Goal: Task Accomplishment & Management: Use online tool/utility

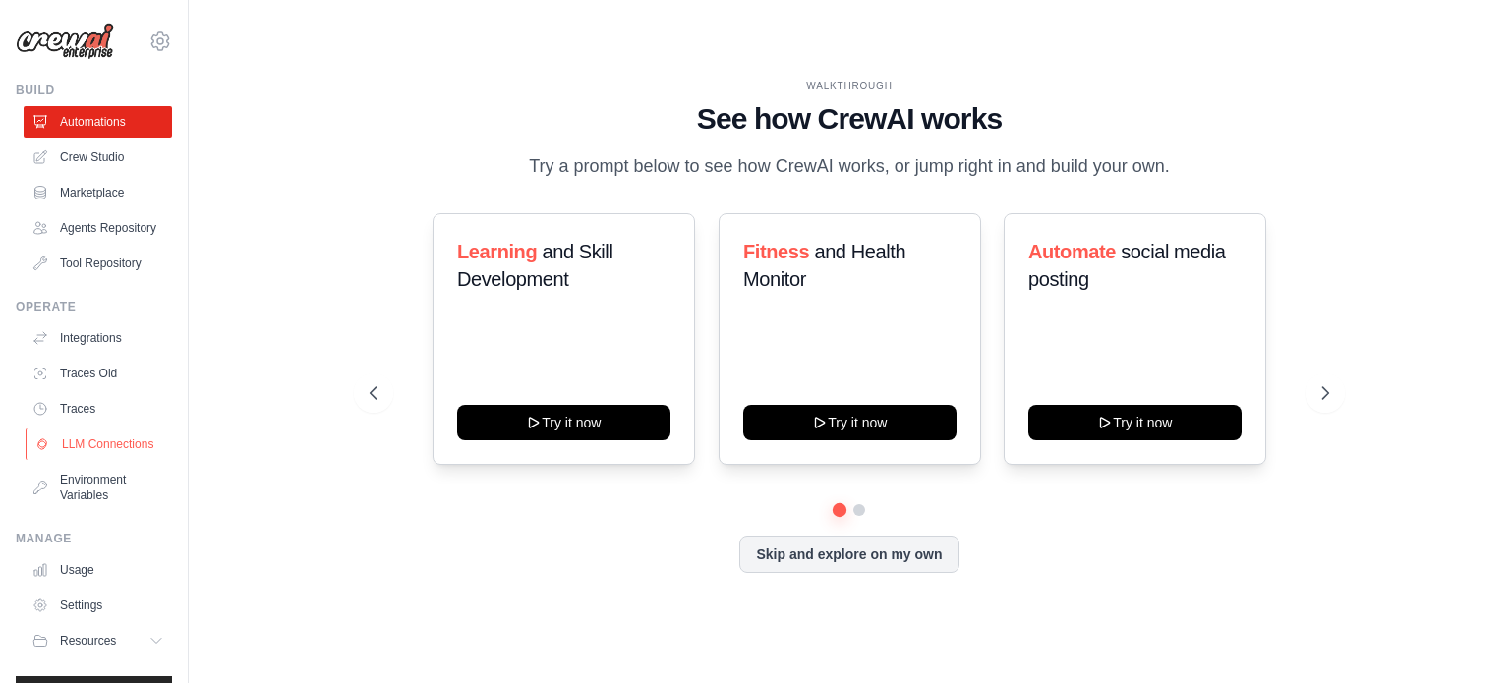
click at [101, 460] on link "LLM Connections" at bounding box center [100, 444] width 148 height 31
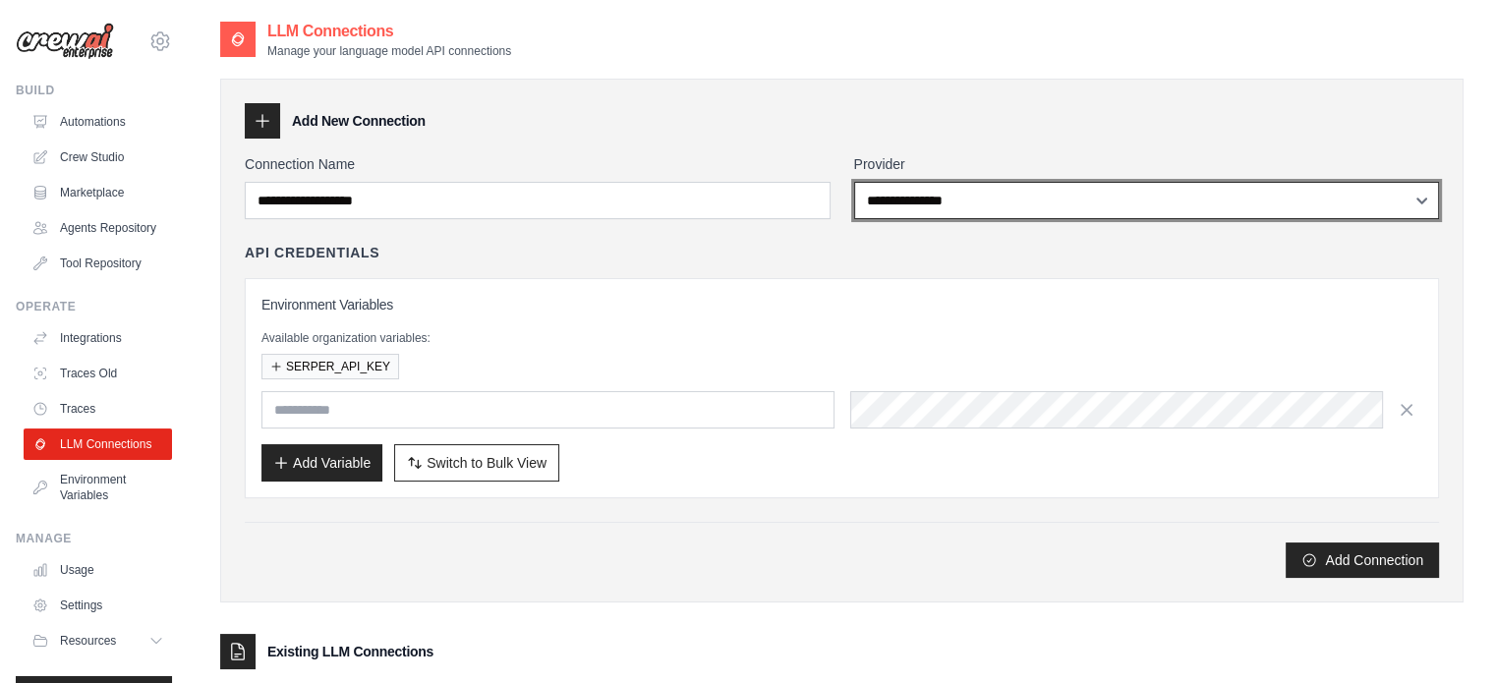
click at [1013, 203] on select "**********" at bounding box center [1147, 200] width 586 height 37
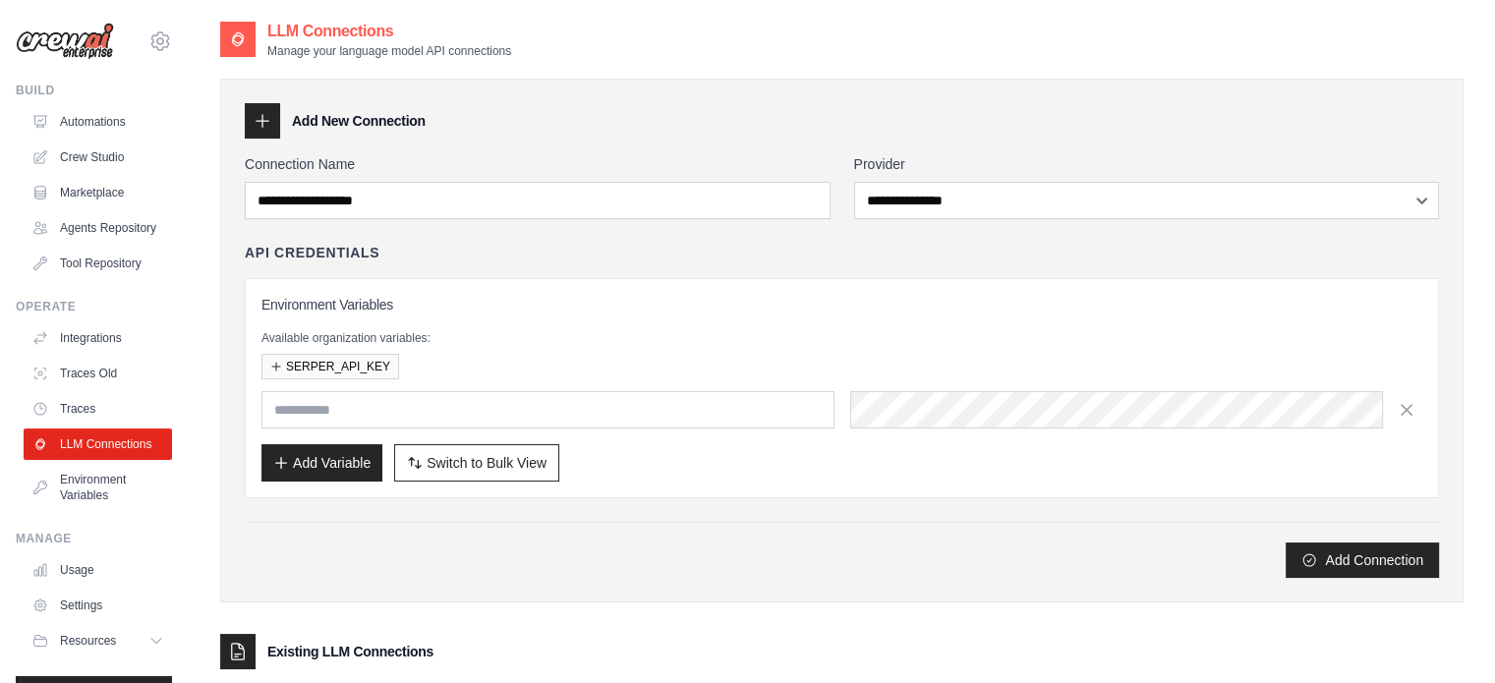
click at [767, 572] on div "Add Connection" at bounding box center [842, 560] width 1194 height 35
click at [80, 424] on link "Traces" at bounding box center [100, 408] width 148 height 31
